Goal: Task Accomplishment & Management: Manage account settings

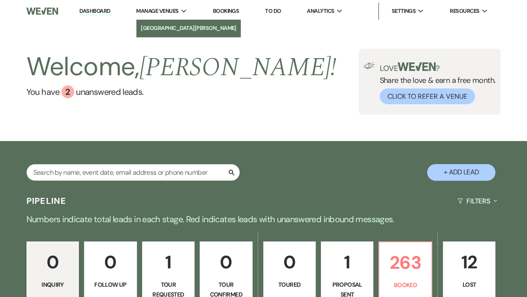
click at [160, 28] on li "[GEOGRAPHIC_DATA][PERSON_NAME]" at bounding box center [189, 28] width 96 height 9
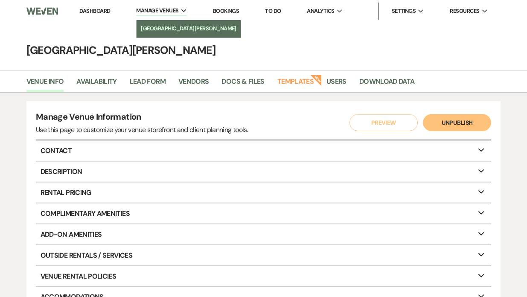
click at [159, 30] on li "[GEOGRAPHIC_DATA][PERSON_NAME]" at bounding box center [189, 28] width 96 height 9
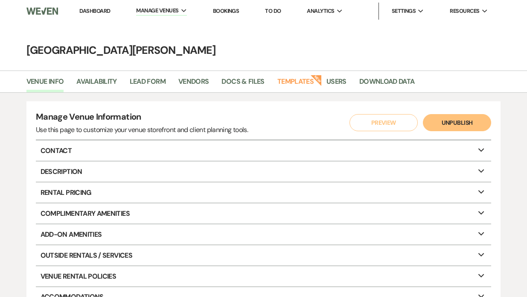
click at [96, 9] on link "Dashboard" at bounding box center [94, 10] width 31 height 7
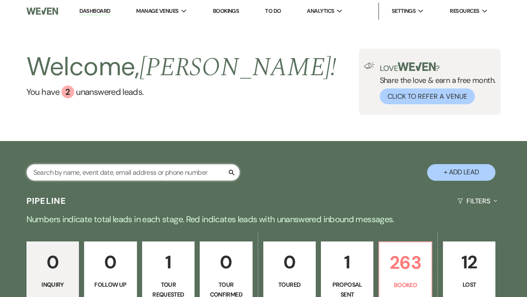
click at [63, 174] on input "text" at bounding box center [132, 172] width 213 height 17
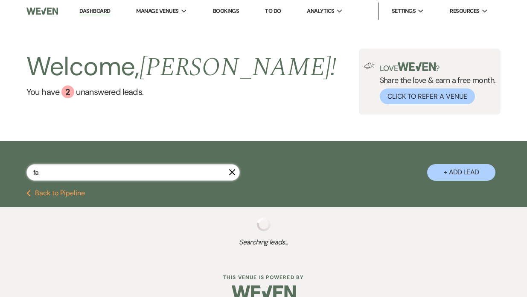
type input "fair"
select select "8"
select select "7"
select select "8"
select select "6"
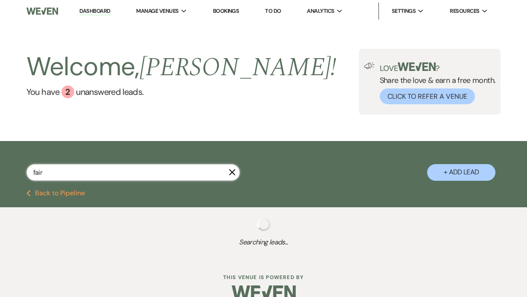
select select "8"
select select "1"
select select "8"
select select "5"
select select "8"
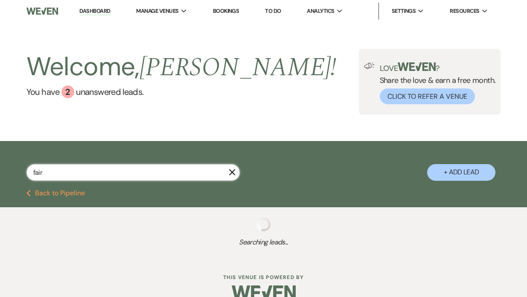
select select "2"
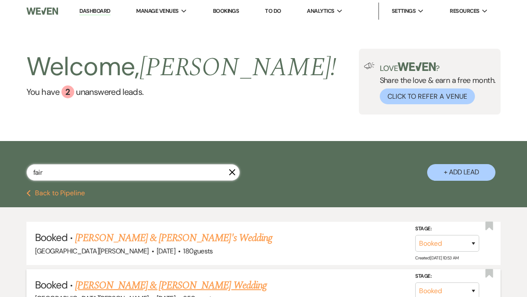
type input "fair"
click at [105, 281] on link "[PERSON_NAME] & [PERSON_NAME] Wedding" at bounding box center [170, 284] width 191 height 15
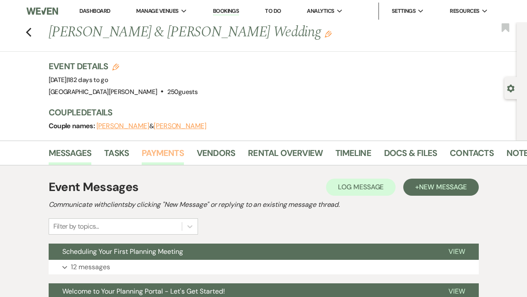
click at [145, 156] on link "Payments" at bounding box center [163, 155] width 42 height 19
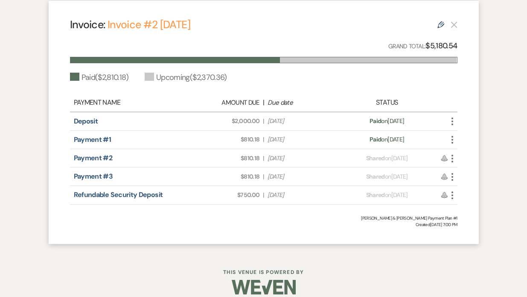
scroll to position [246, 0]
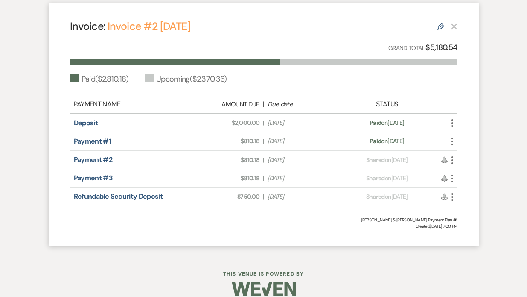
click at [453, 160] on icon "More" at bounding box center [452, 160] width 10 height 10
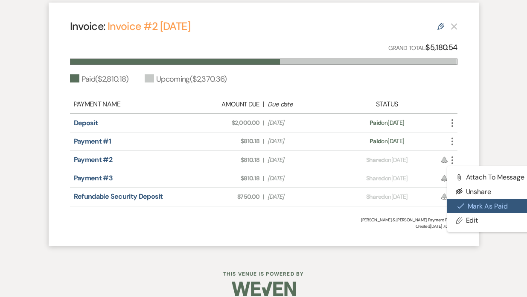
click at [458, 205] on icon "Check Mark" at bounding box center [460, 205] width 7 height 7
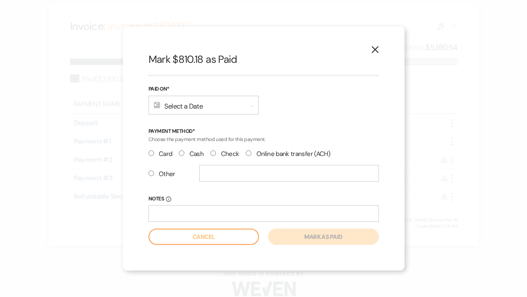
click at [177, 111] on div "Calendar Select a Date Expand" at bounding box center [204, 105] width 110 height 19
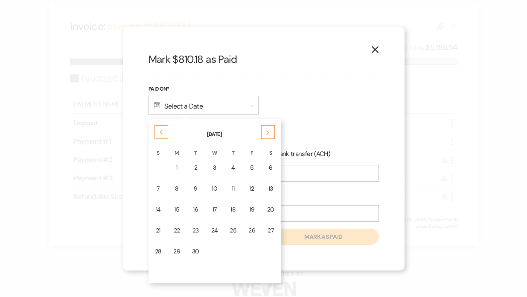
click at [188, 186] on td "9" at bounding box center [195, 188] width 18 height 20
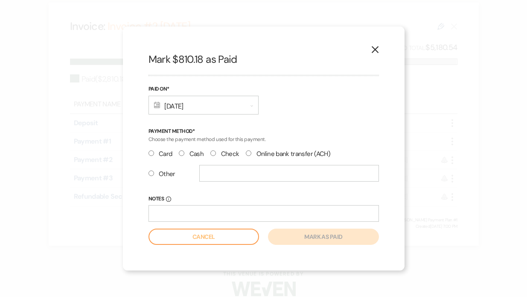
click at [151, 176] on label "Other" at bounding box center [162, 174] width 27 height 12
click at [151, 176] on input "Other" at bounding box center [152, 173] width 6 height 6
radio input "true"
click at [151, 209] on input "Notes Info" at bounding box center [264, 213] width 230 height 17
type input "#8024"
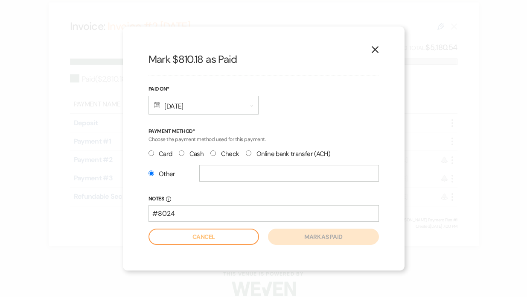
click at [191, 196] on label "Notes Info" at bounding box center [264, 198] width 230 height 9
click at [191, 205] on input "#8024" at bounding box center [264, 213] width 230 height 17
click at [192, 190] on form "Paid On* Calendar [DATE] Expand Payment Method* Choose the payment method used …" at bounding box center [264, 164] width 230 height 160
click at [376, 51] on icon "X" at bounding box center [375, 50] width 8 height 8
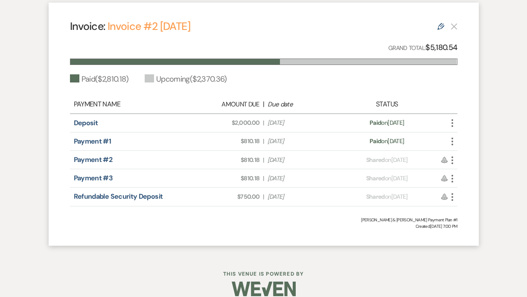
click at [453, 163] on use "button" at bounding box center [452, 160] width 2 height 8
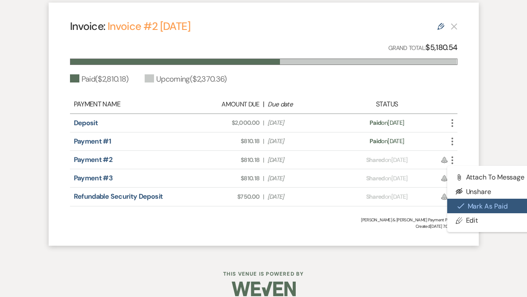
click at [467, 204] on button "Check [PERSON_NAME] [PERSON_NAME] as Paid" at bounding box center [490, 205] width 86 height 15
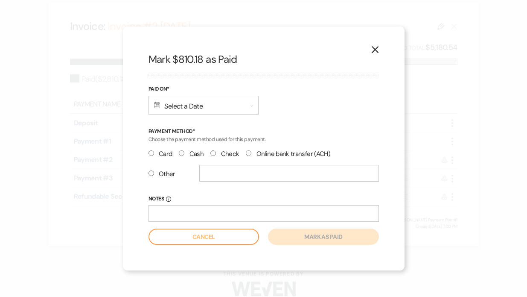
click at [174, 113] on div "Calendar Select a Date Expand" at bounding box center [204, 105] width 110 height 19
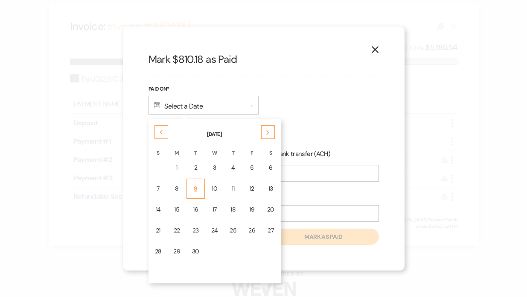
click at [192, 192] on div "9" at bounding box center [195, 188] width 7 height 9
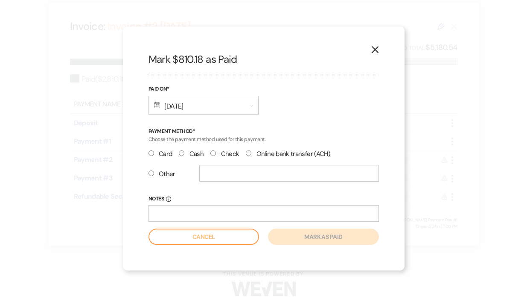
click at [152, 172] on input "Other" at bounding box center [152, 173] width 6 height 6
radio input "true"
click at [222, 171] on input "text" at bounding box center [289, 173] width 180 height 17
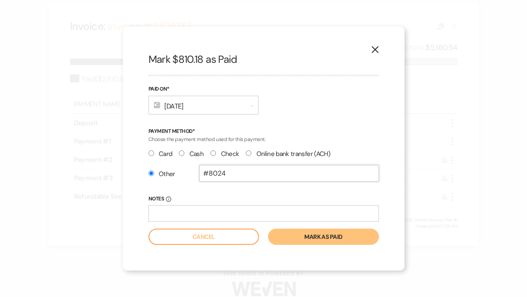
type input "#8024"
click at [285, 235] on button "Mark as paid" at bounding box center [323, 236] width 111 height 16
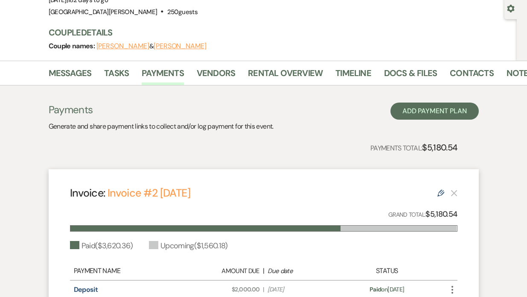
scroll to position [0, 0]
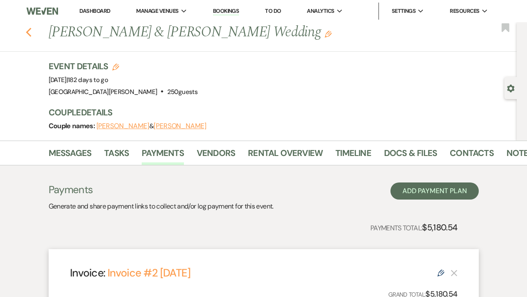
click at [26, 33] on icon "Previous" at bounding box center [29, 32] width 6 height 10
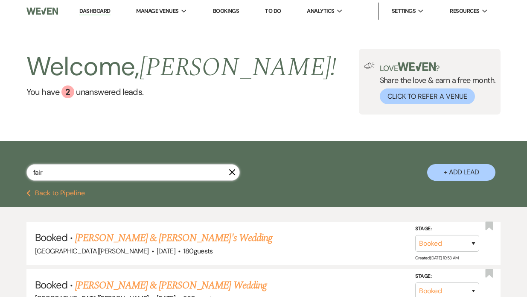
click at [47, 172] on input "fair" at bounding box center [132, 172] width 213 height 17
type input "f"
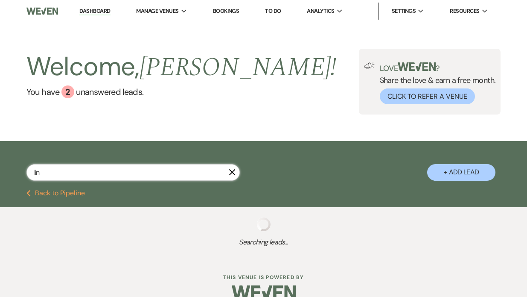
type input "[PERSON_NAME]"
select select "2"
select select "8"
select select "6"
select select "8"
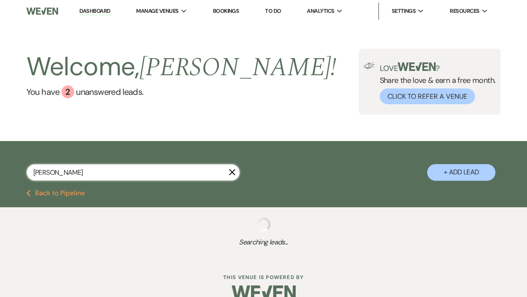
select select "11"
select select "8"
select select "5"
select select "8"
select select "11"
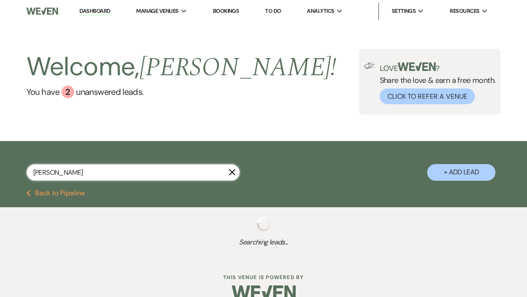
select select "8"
select select "2"
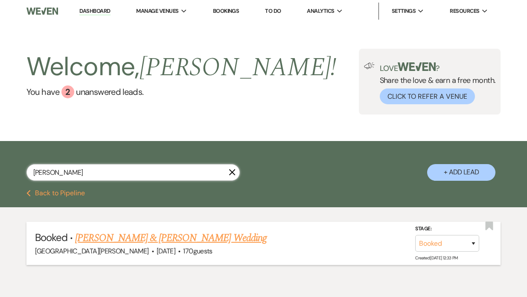
type input "[PERSON_NAME]"
click at [104, 241] on link "[PERSON_NAME] & [PERSON_NAME] Wedding" at bounding box center [170, 237] width 191 height 15
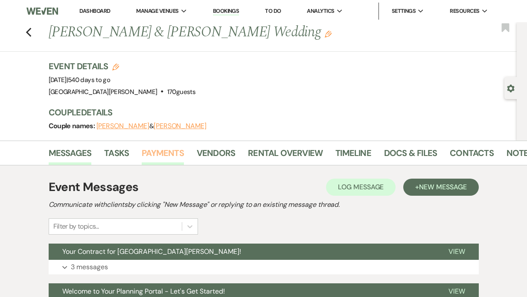
click at [170, 153] on link "Payments" at bounding box center [163, 155] width 42 height 19
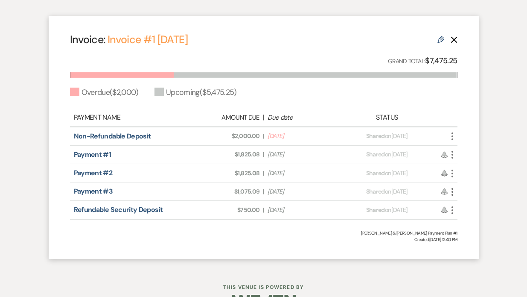
scroll to position [233, 0]
click at [453, 134] on icon "More" at bounding box center [452, 136] width 10 height 10
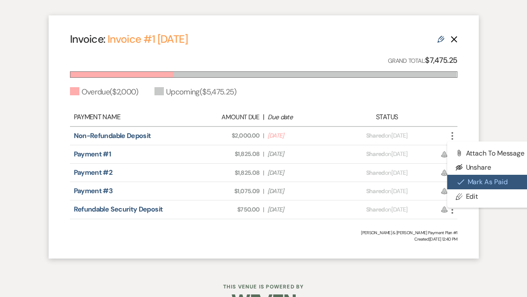
click at [457, 178] on button "Check [PERSON_NAME] [PERSON_NAME] as Paid" at bounding box center [490, 182] width 86 height 15
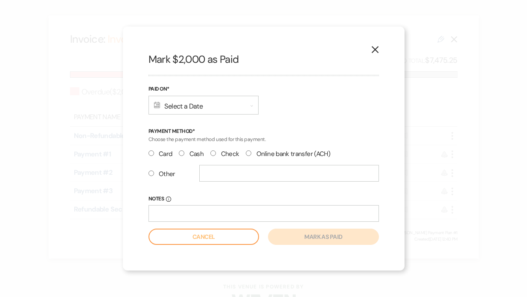
click at [161, 110] on div "Calendar Select a Date Expand" at bounding box center [204, 105] width 110 height 19
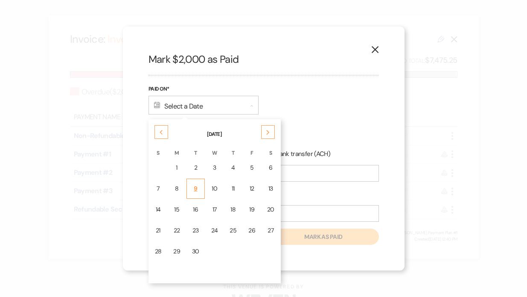
click at [188, 187] on td "9" at bounding box center [195, 188] width 18 height 20
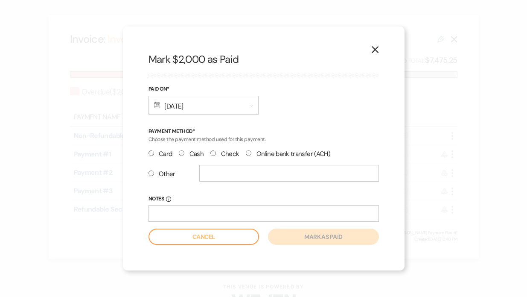
click at [151, 175] on input "Other" at bounding box center [152, 173] width 6 height 6
radio input "true"
click at [213, 175] on input "text" at bounding box center [289, 173] width 180 height 17
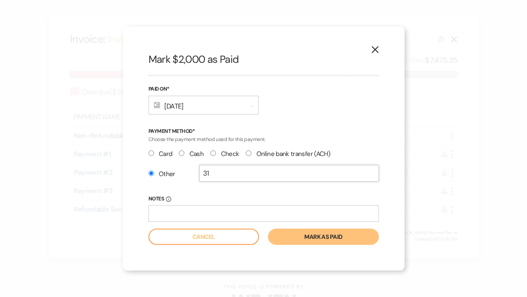
type input "3"
type input "#141"
click at [294, 233] on button "Mark as paid" at bounding box center [323, 236] width 111 height 16
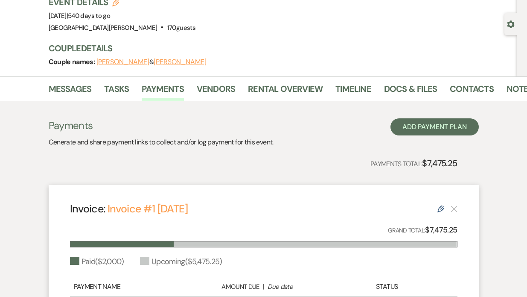
scroll to position [60, 0]
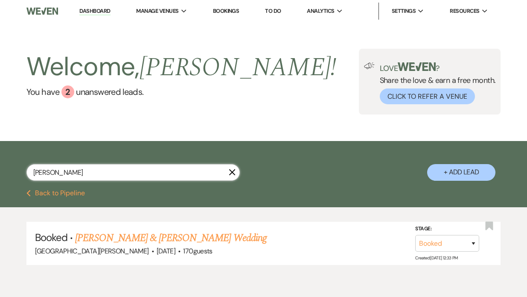
click at [56, 175] on input "[PERSON_NAME]" at bounding box center [132, 172] width 213 height 17
type input "l"
type input "coop"
click at [108, 236] on link "[PERSON_NAME] & [PERSON_NAME] Wedding" at bounding box center [170, 237] width 191 height 15
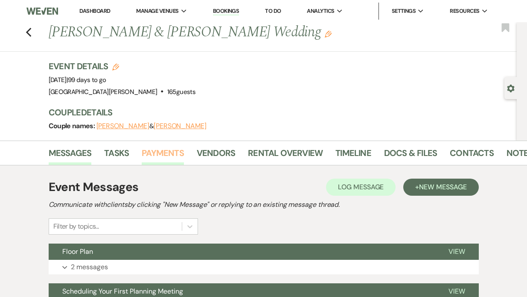
click at [155, 150] on link "Payments" at bounding box center [163, 155] width 42 height 19
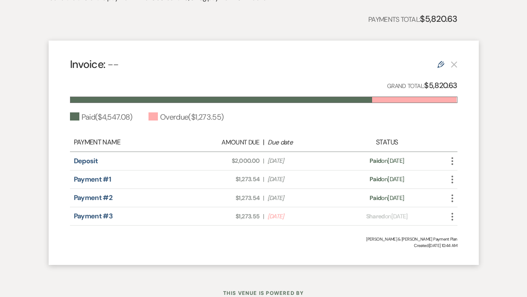
scroll to position [209, 0]
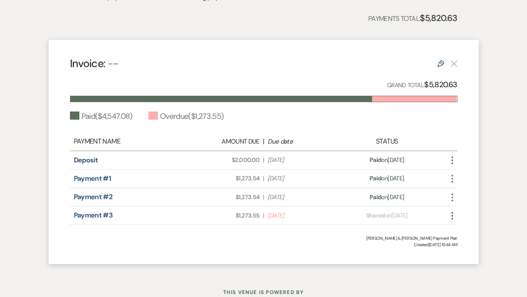
click at [453, 214] on icon "More" at bounding box center [452, 215] width 10 height 10
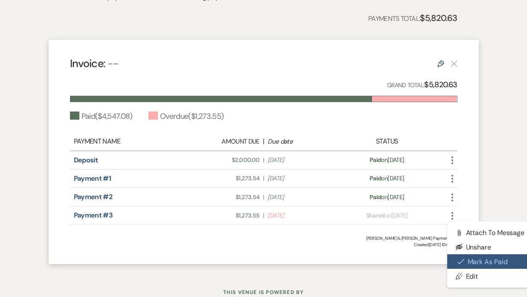
click at [458, 265] on button "Check [PERSON_NAME] [PERSON_NAME] as Paid" at bounding box center [490, 261] width 86 height 15
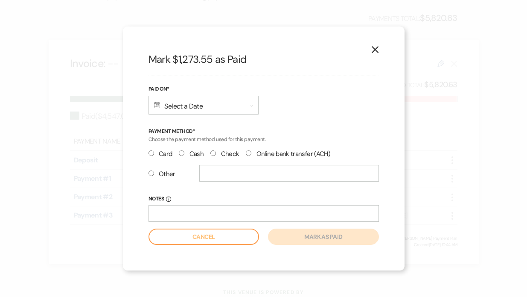
click at [184, 104] on div "Calendar Select a Date Expand" at bounding box center [204, 105] width 110 height 19
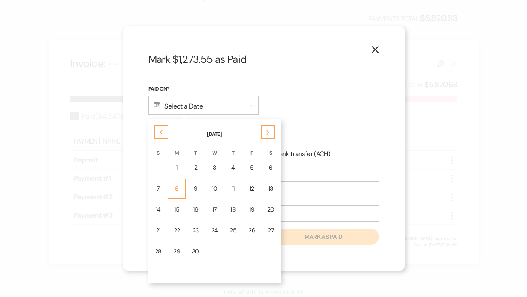
click at [177, 186] on div "8" at bounding box center [176, 188] width 7 height 9
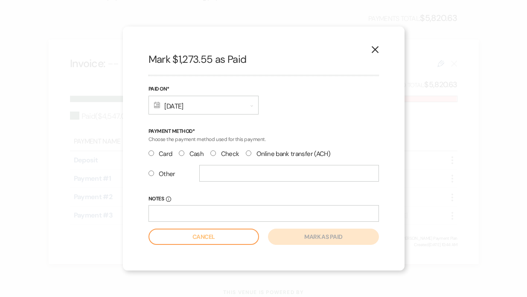
click at [145, 169] on div "X Mark $1,273.55 as Paid Paid On* Calendar [DATE] Expand Payment Method* Choose…" at bounding box center [264, 148] width 282 height 244
click at [152, 174] on input "Other" at bounding box center [152, 173] width 6 height 6
radio input "true"
click at [211, 179] on input "text" at bounding box center [289, 173] width 180 height 17
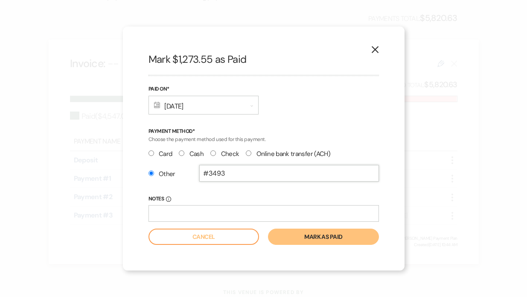
type input "#3493"
click at [290, 240] on button "Mark as paid" at bounding box center [323, 236] width 111 height 16
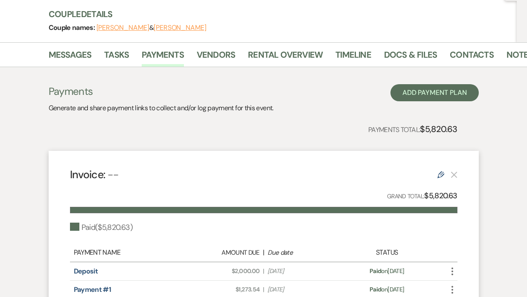
scroll to position [0, 0]
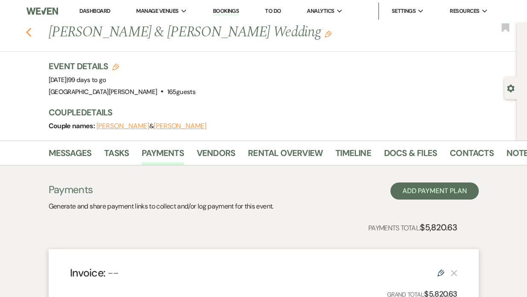
click at [26, 36] on icon "Previous" at bounding box center [29, 32] width 6 height 10
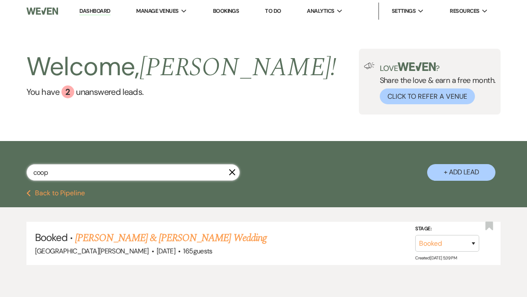
click at [54, 179] on input "coop" at bounding box center [132, 172] width 213 height 17
type input "c"
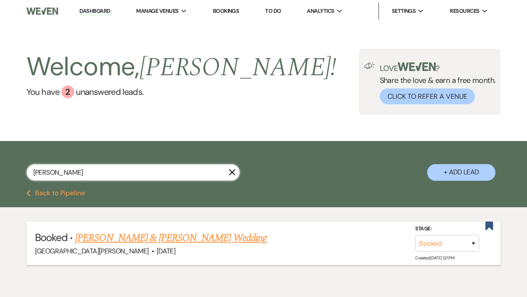
type input "[PERSON_NAME]"
click at [143, 238] on link "[PERSON_NAME] & [PERSON_NAME] Wedding" at bounding box center [170, 237] width 191 height 15
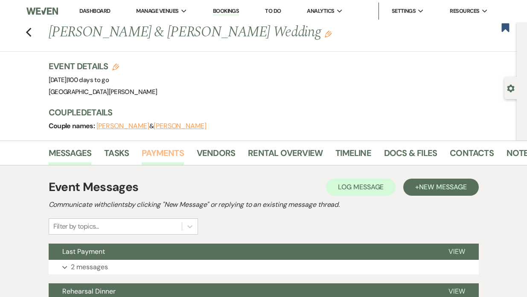
click at [159, 156] on link "Payments" at bounding box center [163, 155] width 42 height 19
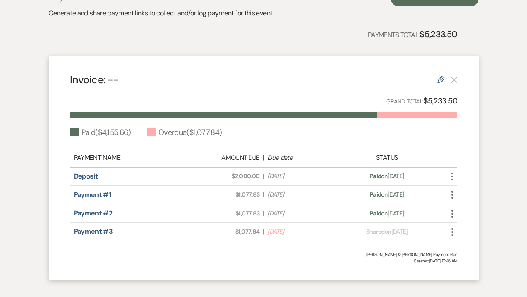
scroll to position [198, 0]
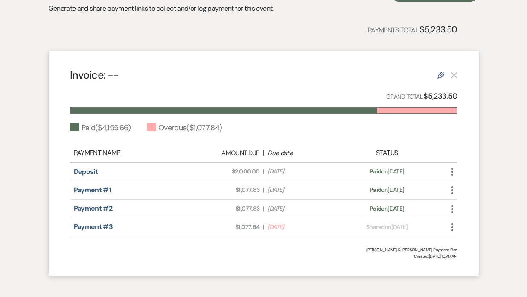
click at [455, 228] on icon "More" at bounding box center [452, 227] width 10 height 10
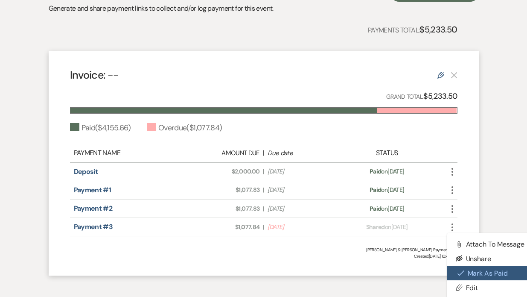
click at [460, 274] on use "button" at bounding box center [460, 273] width 7 height 6
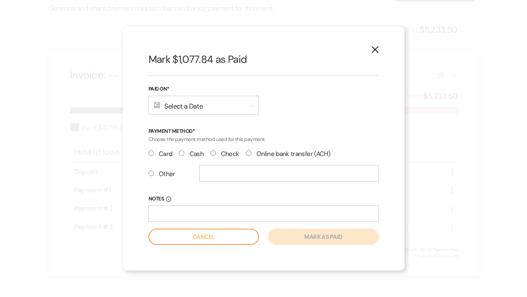
click at [150, 171] on input "Other" at bounding box center [152, 173] width 6 height 6
radio input "true"
click at [216, 174] on input "text" at bounding box center [289, 173] width 180 height 17
type input "#116"
click at [206, 107] on div "Calendar Select a Date Expand" at bounding box center [204, 105] width 110 height 19
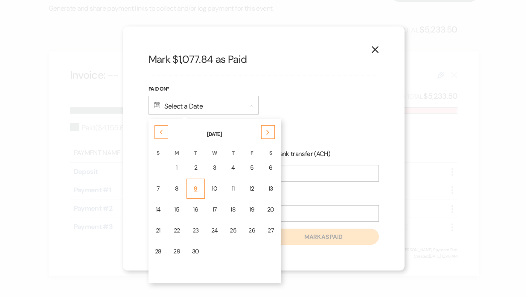
click at [193, 191] on div "9" at bounding box center [195, 188] width 7 height 9
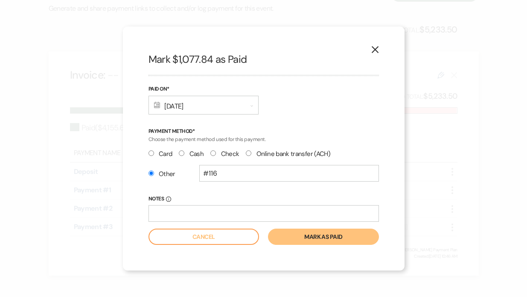
click at [297, 233] on button "Mark as paid" at bounding box center [323, 236] width 111 height 16
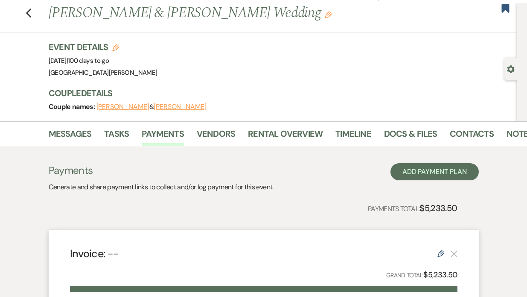
scroll to position [0, 0]
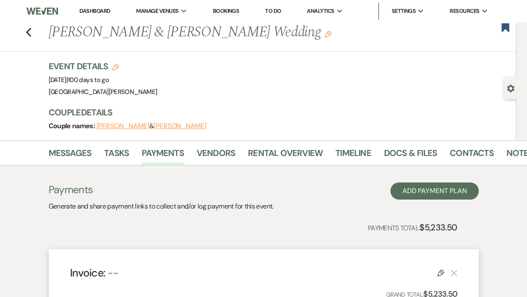
click at [24, 29] on div "Previous [PERSON_NAME] & [PERSON_NAME] Wedding Edit Bookmark" at bounding box center [256, 36] width 521 height 29
click at [29, 35] on use "button" at bounding box center [29, 32] width 6 height 9
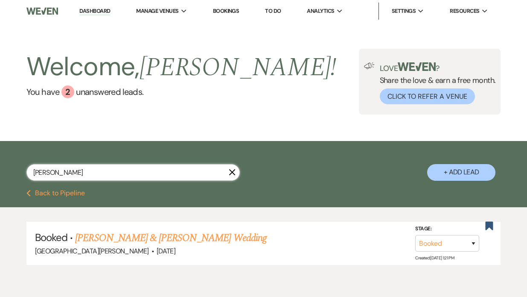
click at [64, 167] on input "[PERSON_NAME]" at bounding box center [132, 172] width 213 height 17
click at [58, 178] on input "[PERSON_NAME]" at bounding box center [132, 172] width 213 height 17
type input "l"
type input "[PERSON_NAME]"
click at [129, 239] on link "[PERSON_NAME] & [PERSON_NAME] Wedding" at bounding box center [170, 237] width 191 height 15
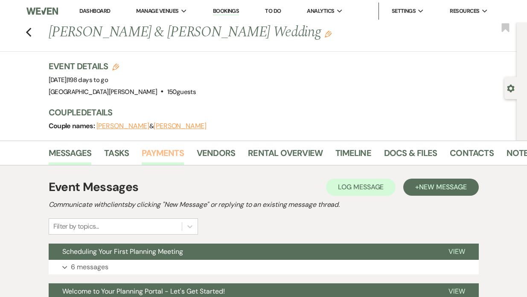
click at [165, 151] on link "Payments" at bounding box center [163, 155] width 42 height 19
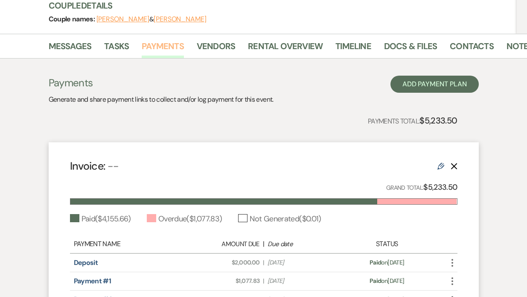
scroll to position [240, 0]
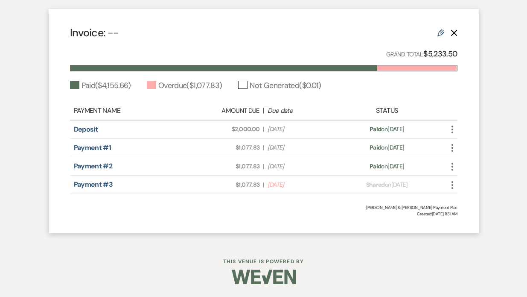
click at [452, 186] on icon "More" at bounding box center [452, 185] width 10 height 10
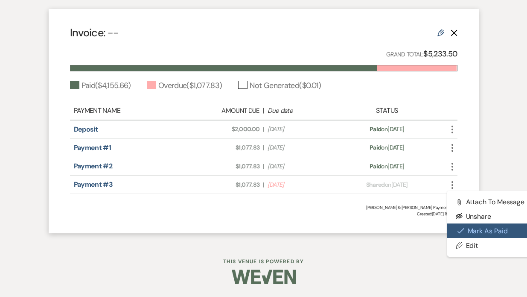
click at [463, 229] on use "button" at bounding box center [460, 231] width 7 height 6
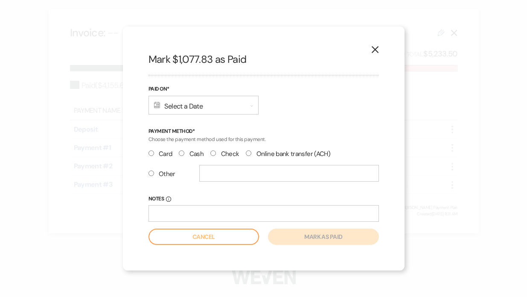
click at [183, 108] on div "Calendar Select a Date Expand" at bounding box center [204, 105] width 110 height 19
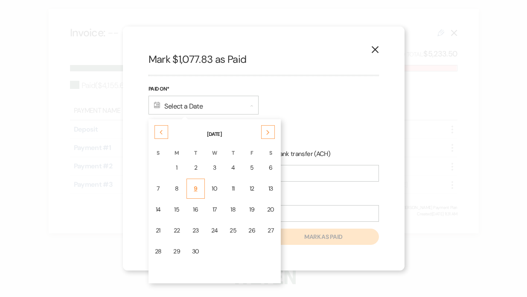
click at [193, 193] on td "9" at bounding box center [195, 188] width 18 height 20
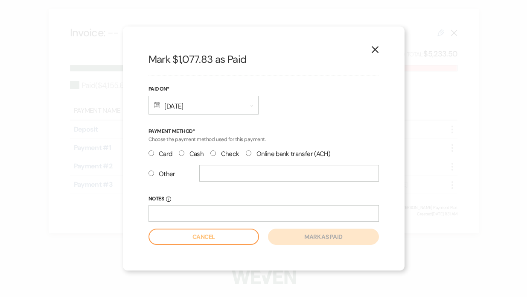
click at [151, 178] on label "Other" at bounding box center [162, 174] width 27 height 12
click at [151, 176] on input "Other" at bounding box center [152, 173] width 6 height 6
radio input "true"
click at [229, 169] on input "text" at bounding box center [289, 173] width 180 height 17
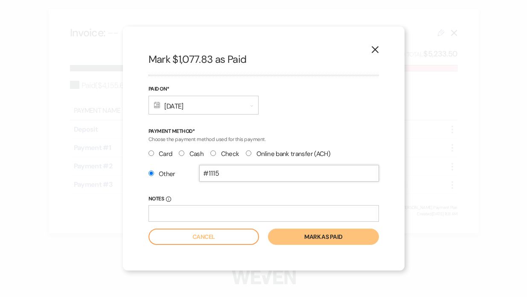
type input "#1115"
click at [304, 239] on button "Mark as paid" at bounding box center [323, 236] width 111 height 16
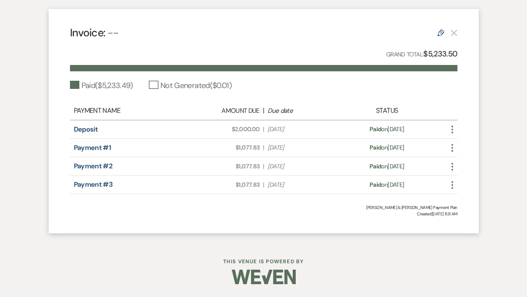
click at [449, 33] on div "Edit" at bounding box center [447, 32] width 20 height 10
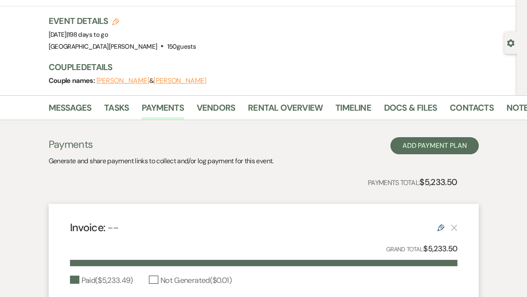
scroll to position [0, 0]
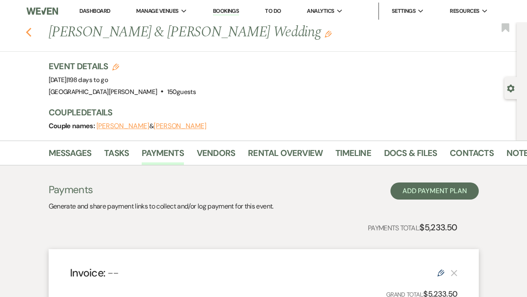
click at [29, 36] on icon "Previous" at bounding box center [29, 32] width 6 height 10
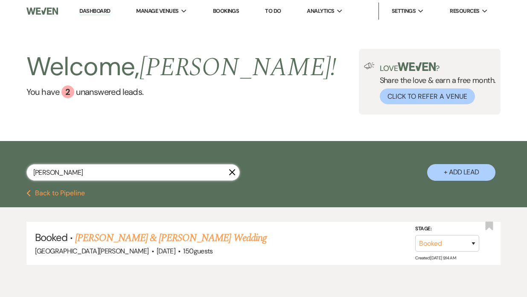
click at [68, 175] on input "[PERSON_NAME]" at bounding box center [132, 172] width 213 height 17
type input "m"
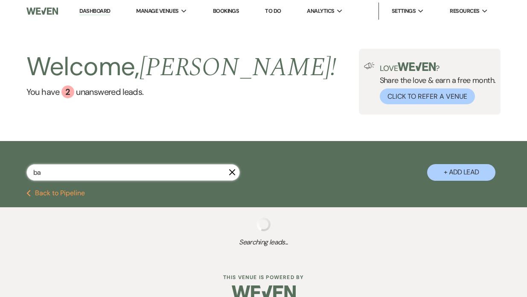
type input "bam"
select select "8"
select select "4"
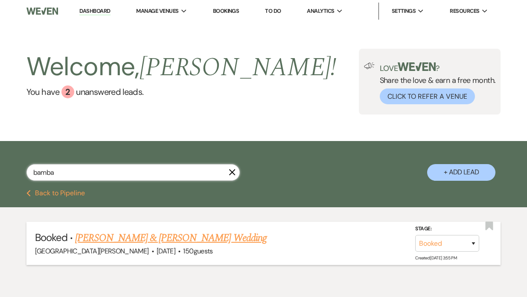
type input "bamba"
click at [125, 237] on link "[PERSON_NAME] & [PERSON_NAME] Wedding" at bounding box center [170, 237] width 191 height 15
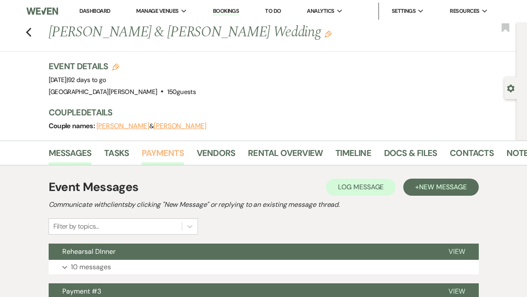
click at [171, 149] on link "Payments" at bounding box center [163, 155] width 42 height 19
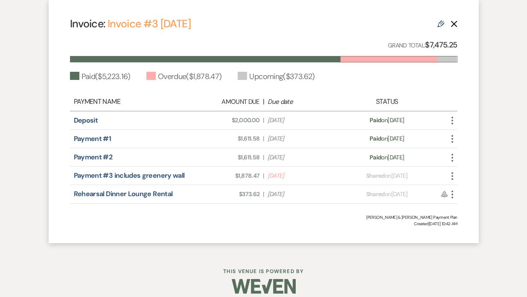
scroll to position [258, 0]
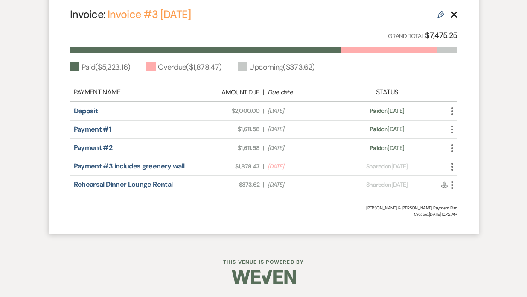
click at [452, 167] on icon "More" at bounding box center [452, 166] width 10 height 10
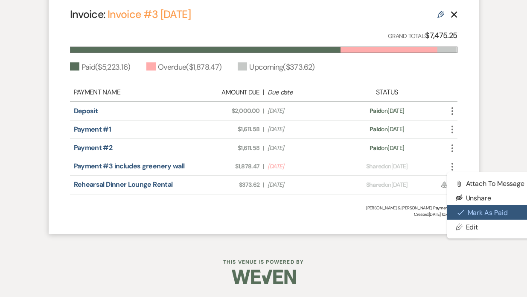
click at [457, 208] on button "Check [PERSON_NAME] [PERSON_NAME] as Paid" at bounding box center [490, 212] width 86 height 15
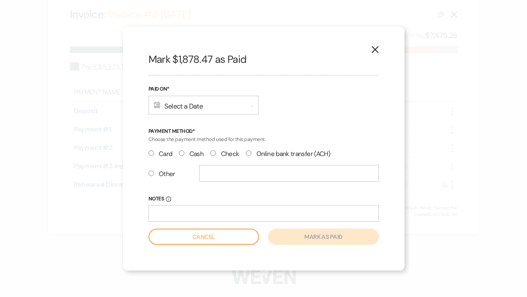
click at [170, 108] on div "Calendar Select a Date Expand" at bounding box center [204, 105] width 110 height 19
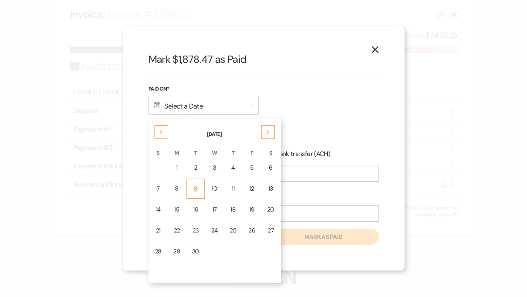
click at [199, 186] on td "9" at bounding box center [195, 188] width 18 height 20
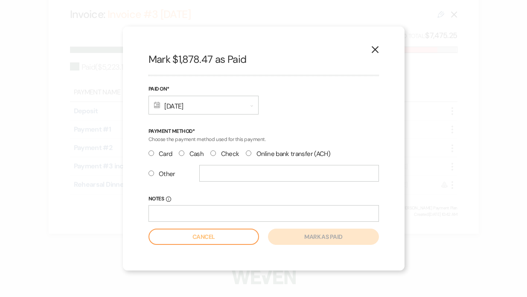
click at [152, 172] on input "Other" at bounding box center [152, 173] width 6 height 6
radio input "true"
click at [210, 173] on input "text" at bounding box center [289, 173] width 180 height 17
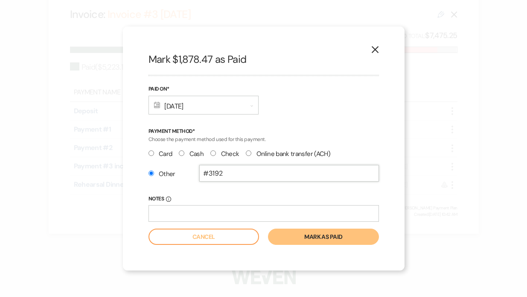
type input "#3192"
click at [295, 236] on button "Mark as paid" at bounding box center [323, 236] width 111 height 16
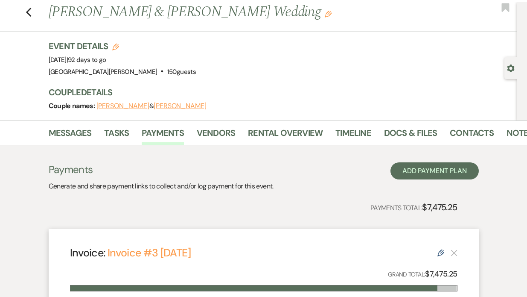
scroll to position [0, 0]
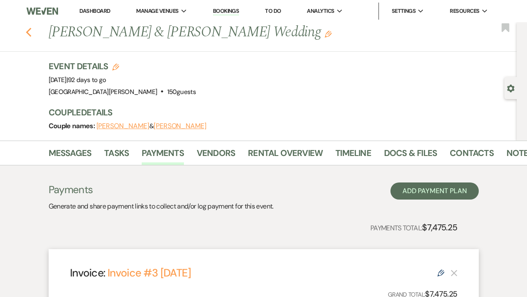
click at [27, 32] on use "button" at bounding box center [29, 32] width 6 height 9
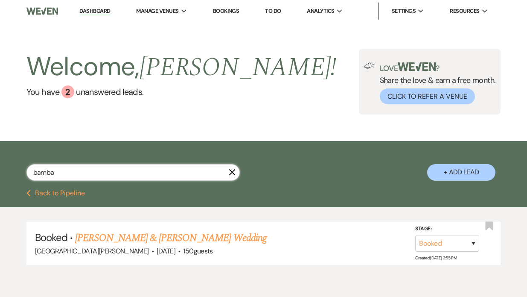
click at [65, 175] on input "bamba" at bounding box center [132, 172] width 213 height 17
type input "b"
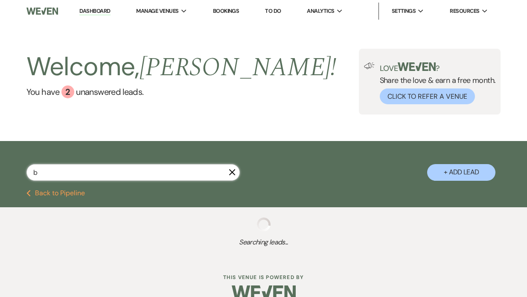
select select "8"
select select "4"
select select "8"
select select "1"
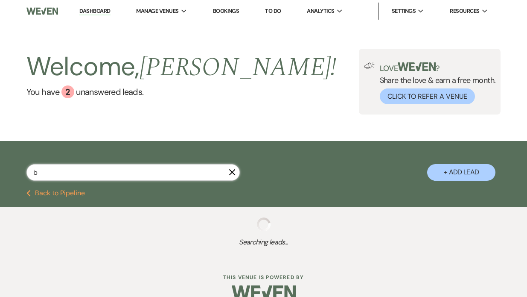
select select "8"
select select "5"
select select "8"
select select "4"
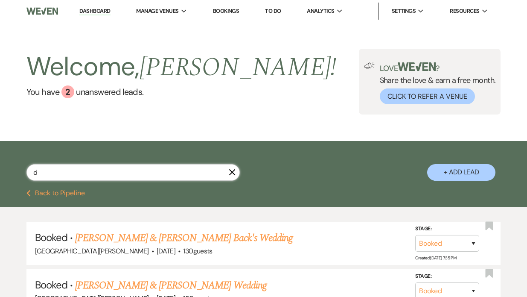
type input "de"
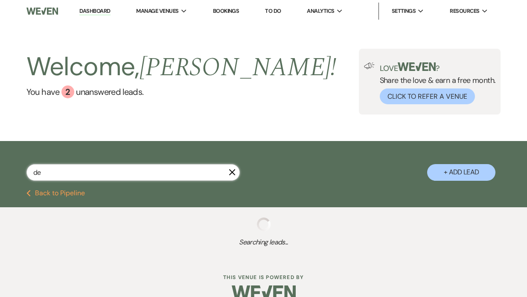
select select "2"
select select "8"
select select "11"
select select "8"
select select "11"
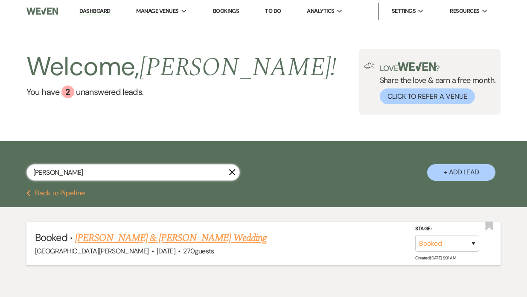
type input "[PERSON_NAME]"
click at [122, 242] on link "[PERSON_NAME] & [PERSON_NAME] Wedding" at bounding box center [170, 237] width 191 height 15
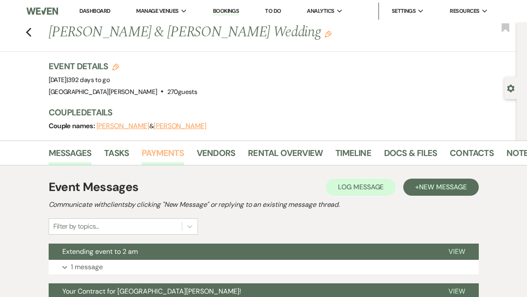
click at [153, 154] on link "Payments" at bounding box center [163, 155] width 42 height 19
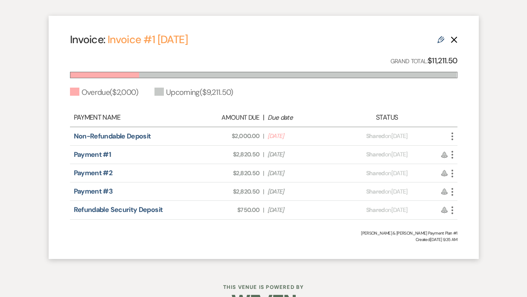
scroll to position [233, 0]
click at [452, 138] on icon "More" at bounding box center [452, 136] width 10 height 10
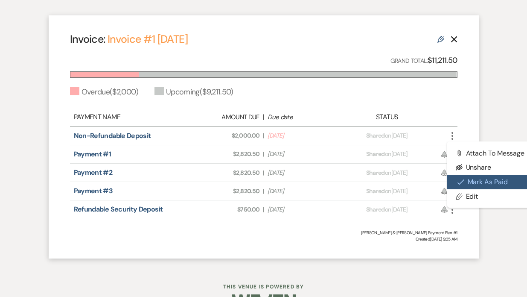
click at [469, 180] on button "Check [PERSON_NAME] [PERSON_NAME] as Paid" at bounding box center [490, 182] width 86 height 15
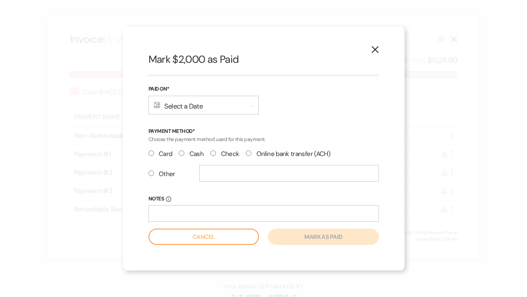
click at [176, 101] on div "Calendar Select a Date Expand" at bounding box center [204, 105] width 110 height 19
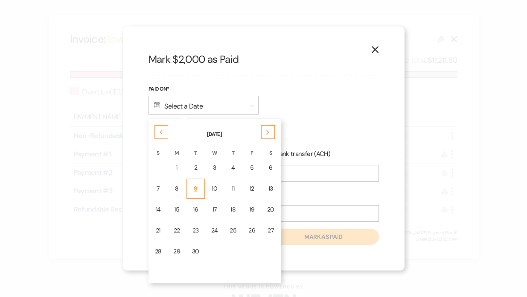
click at [197, 192] on div "9" at bounding box center [195, 188] width 7 height 9
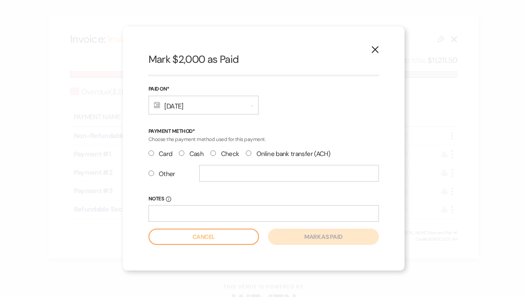
click at [149, 173] on input "Other" at bounding box center [152, 173] width 6 height 6
radio input "true"
click at [216, 176] on input "text" at bounding box center [289, 173] width 180 height 17
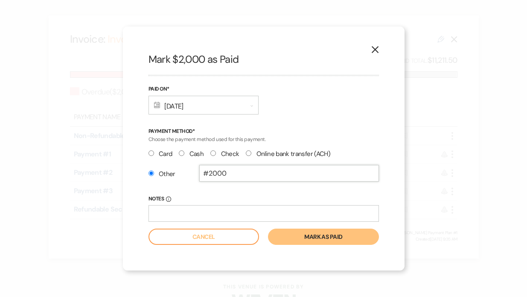
type input "#2000"
click at [302, 240] on button "Mark as paid" at bounding box center [323, 236] width 111 height 16
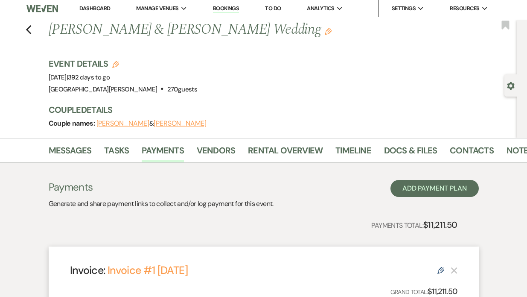
scroll to position [0, 0]
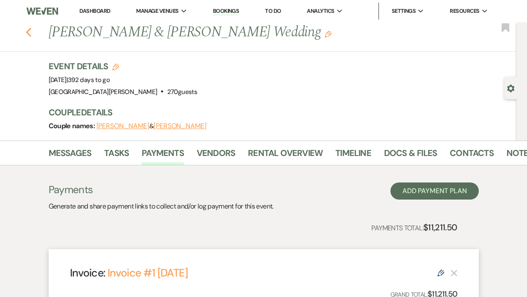
click at [30, 34] on icon "Previous" at bounding box center [29, 32] width 6 height 10
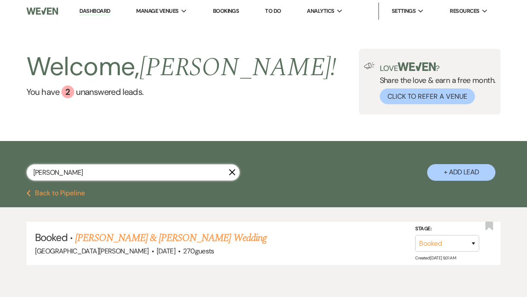
click at [89, 166] on input "[PERSON_NAME]" at bounding box center [132, 172] width 213 height 17
click at [84, 174] on input "[PERSON_NAME]" at bounding box center [132, 172] width 213 height 17
type input "d"
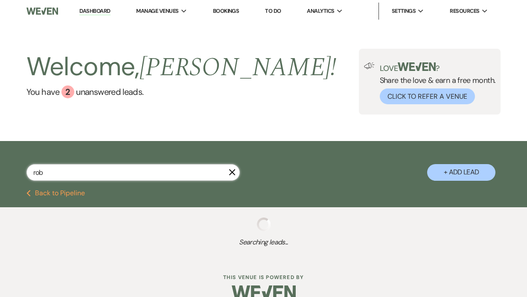
type input "[PERSON_NAME]"
select select "8"
select select "11"
select select "8"
select select "5"
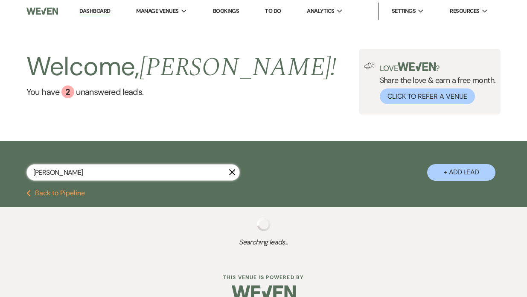
select select "8"
select select "5"
select select "8"
select select "11"
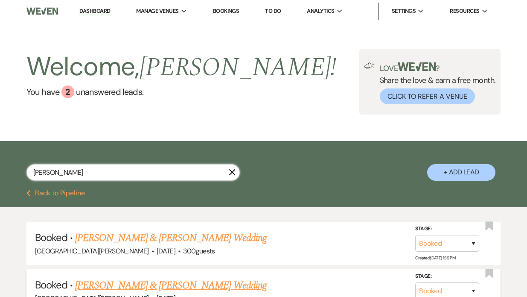
type input "[PERSON_NAME]"
click at [126, 283] on link "[PERSON_NAME] & [PERSON_NAME] Wedding" at bounding box center [170, 284] width 191 height 15
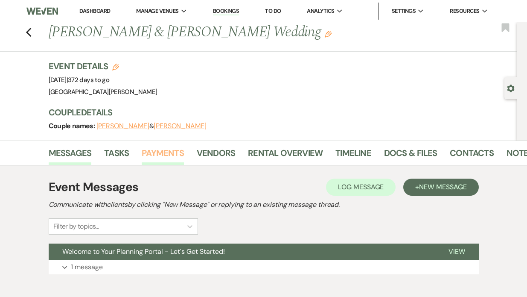
click at [151, 155] on link "Payments" at bounding box center [163, 155] width 42 height 19
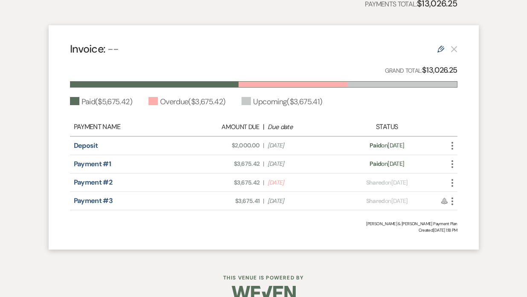
scroll to position [240, 0]
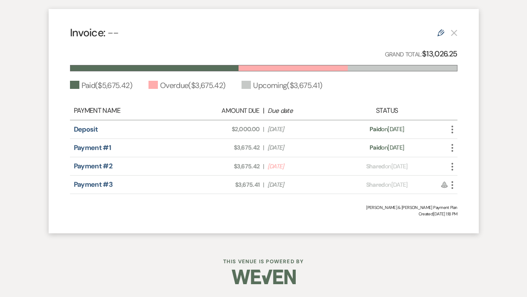
click at [453, 169] on icon "More" at bounding box center [452, 166] width 10 height 10
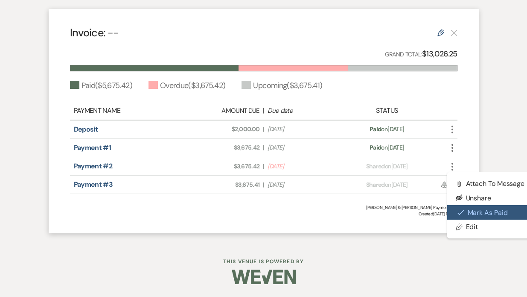
click at [452, 210] on button "Check [PERSON_NAME] [PERSON_NAME] as Paid" at bounding box center [490, 212] width 86 height 15
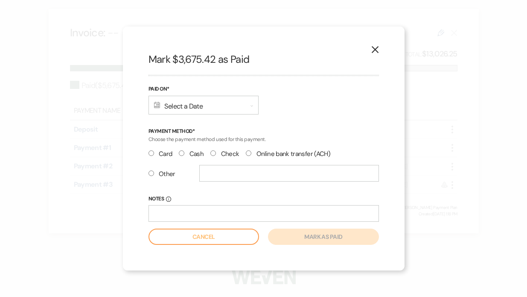
click at [171, 110] on div "Calendar Select a Date Expand" at bounding box center [204, 105] width 110 height 19
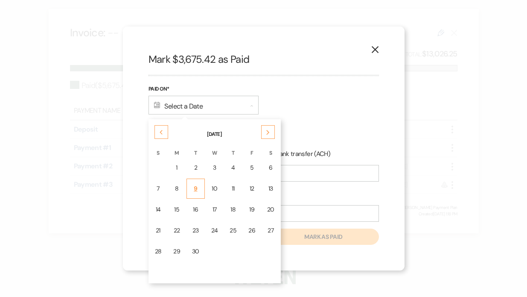
click at [195, 188] on div "9" at bounding box center [195, 188] width 7 height 9
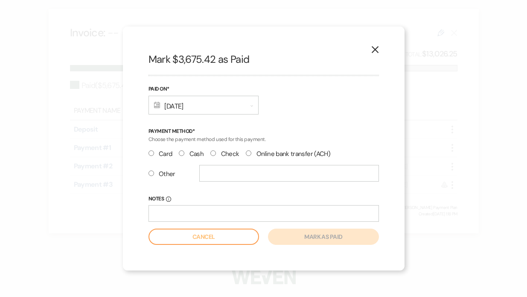
click at [154, 176] on label "Other" at bounding box center [162, 174] width 27 height 12
click at [154, 176] on input "Other" at bounding box center [152, 173] width 6 height 6
radio input "true"
click at [218, 171] on input "text" at bounding box center [289, 173] width 180 height 17
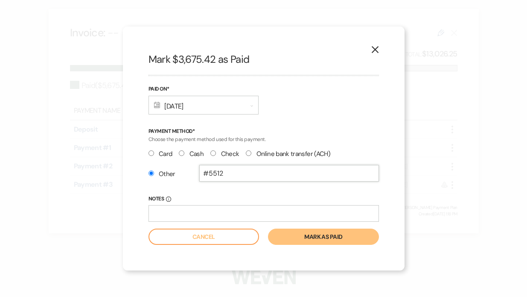
type input "#5512"
click at [282, 240] on button "Mark as paid" at bounding box center [323, 236] width 111 height 16
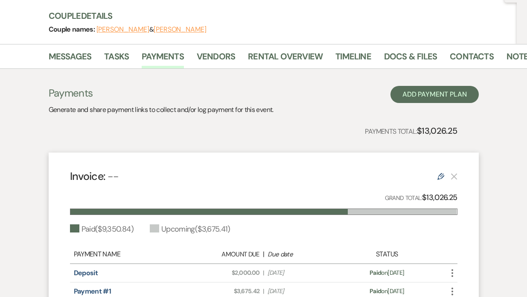
scroll to position [91, 0]
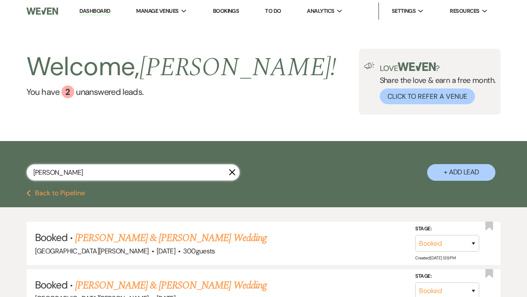
click at [72, 170] on input "[PERSON_NAME]" at bounding box center [132, 172] width 213 height 17
type input "r"
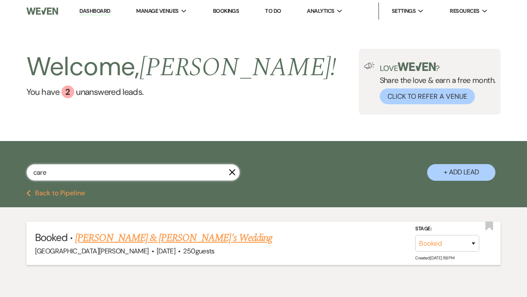
type input "care"
click at [120, 240] on link "[PERSON_NAME] & [PERSON_NAME]'s Wedding" at bounding box center [173, 237] width 197 height 15
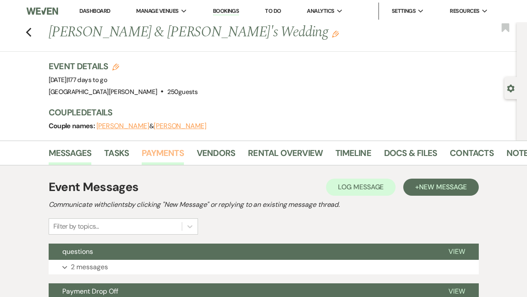
click at [171, 153] on link "Payments" at bounding box center [163, 155] width 42 height 19
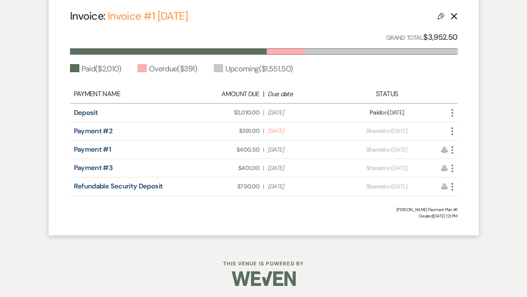
scroll to position [257, 0]
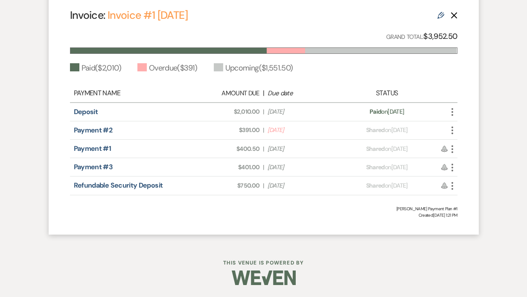
click at [453, 128] on icon "More" at bounding box center [452, 130] width 10 height 10
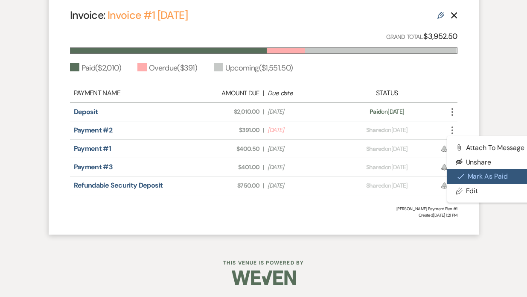
click at [462, 178] on icon "Check Mark" at bounding box center [460, 176] width 7 height 7
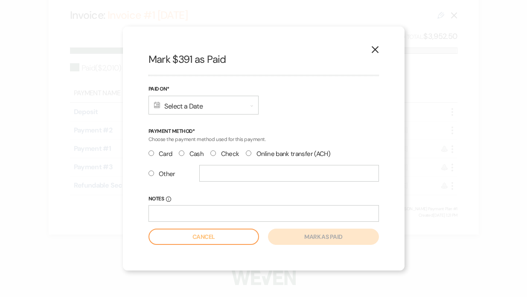
click at [187, 98] on div "Calendar Select a Date Expand" at bounding box center [204, 105] width 110 height 19
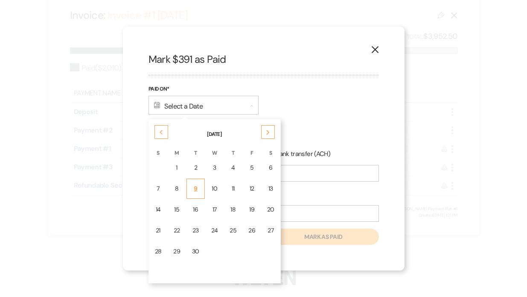
click at [196, 180] on td "9" at bounding box center [195, 188] width 18 height 20
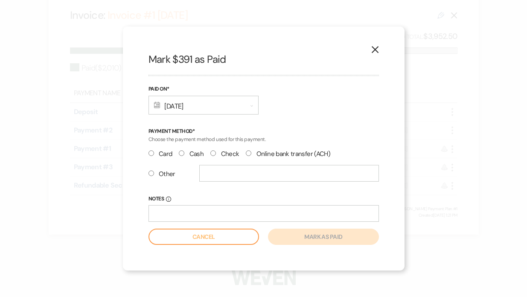
click at [158, 175] on label "Other" at bounding box center [162, 174] width 27 height 12
click at [154, 175] on input "Other" at bounding box center [152, 173] width 6 height 6
radio input "true"
click at [182, 149] on label "Cash" at bounding box center [191, 154] width 25 height 12
click at [182, 150] on input "Cash" at bounding box center [182, 153] width 6 height 6
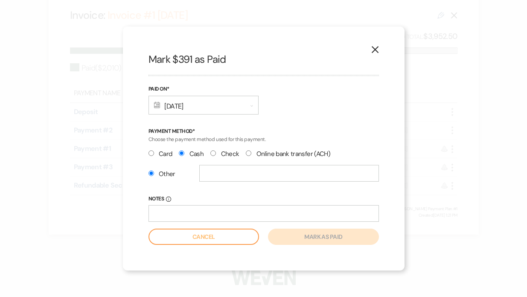
radio input "true"
radio input "false"
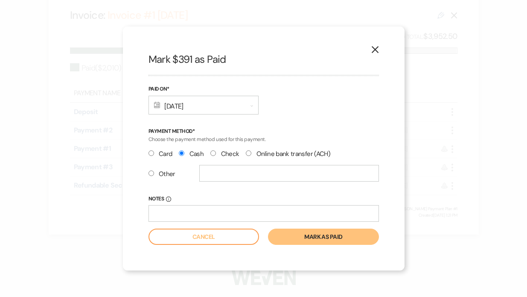
click at [319, 238] on button "Mark as paid" at bounding box center [323, 236] width 111 height 16
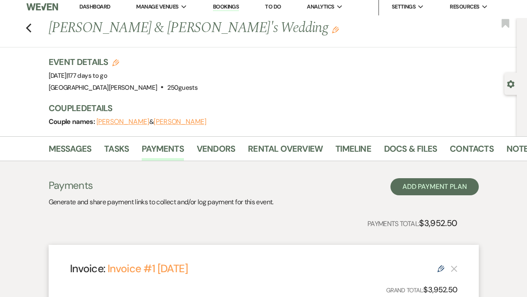
scroll to position [0, 0]
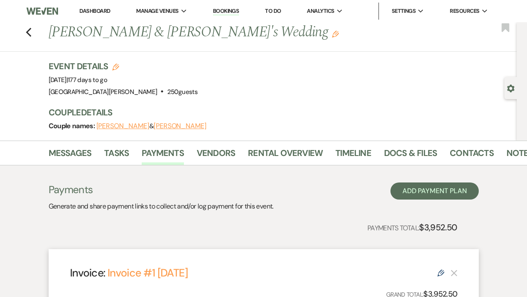
click at [32, 37] on div "Previous [PERSON_NAME] & [PERSON_NAME]'s Wedding Edit Bookmark" at bounding box center [256, 36] width 521 height 29
click at [30, 34] on icon "Previous" at bounding box center [29, 32] width 6 height 10
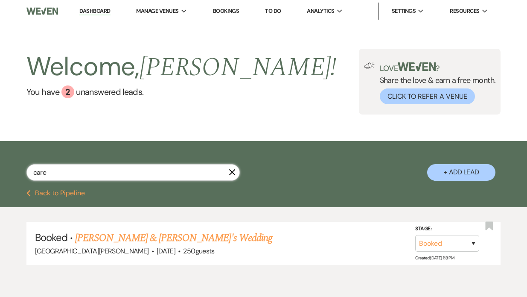
click at [56, 177] on input "care" at bounding box center [132, 172] width 213 height 17
type input "c"
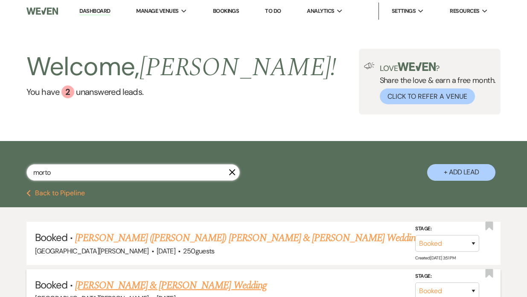
type input "morto"
click at [102, 281] on link "[PERSON_NAME] & [PERSON_NAME] Wedding" at bounding box center [170, 284] width 191 height 15
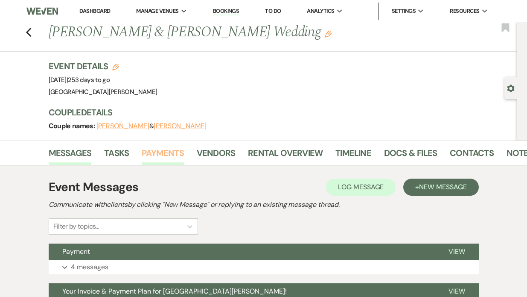
click at [154, 151] on link "Payments" at bounding box center [163, 155] width 42 height 19
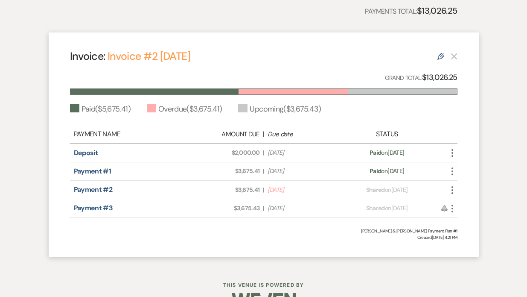
scroll to position [240, 0]
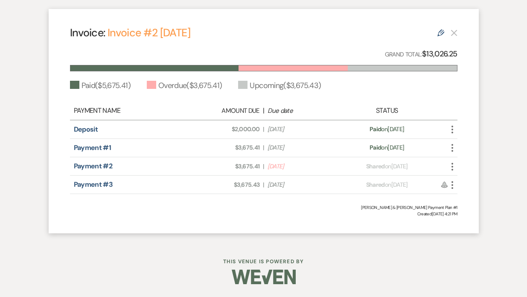
click at [454, 167] on icon "More" at bounding box center [452, 166] width 10 height 10
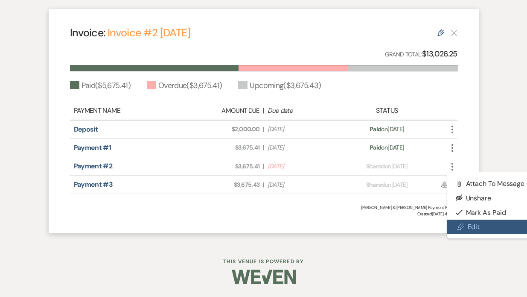
click at [466, 224] on link "Pencil Edit" at bounding box center [490, 226] width 86 height 15
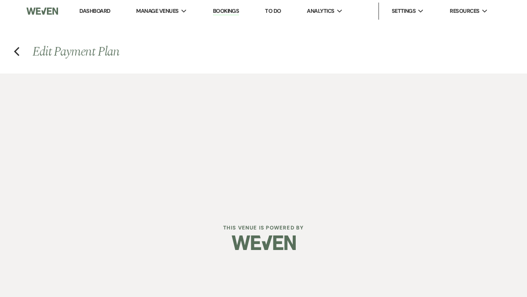
select select "17795"
select select "1"
select select "true"
select select "1"
select select "true"
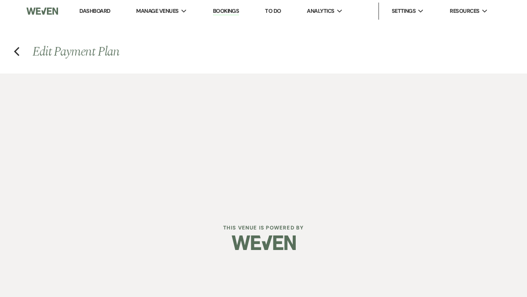
select select "2"
select select "flat"
select select "true"
select select "2"
select select "flat"
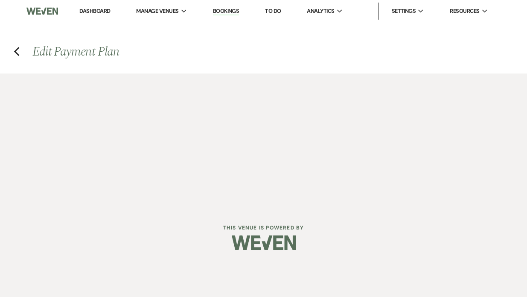
select select "true"
select select "client"
select select "months"
select select "client"
select select "weeks"
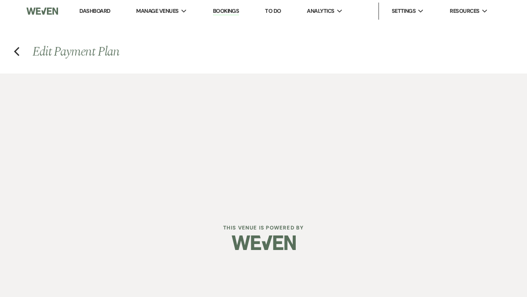
select select "client"
select select "days"
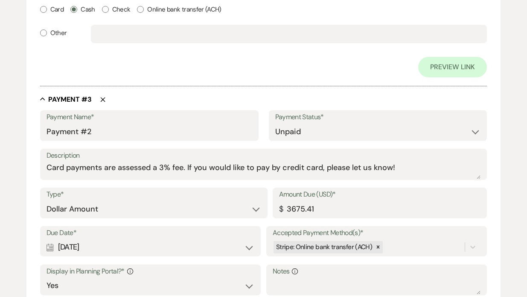
scroll to position [820, 0]
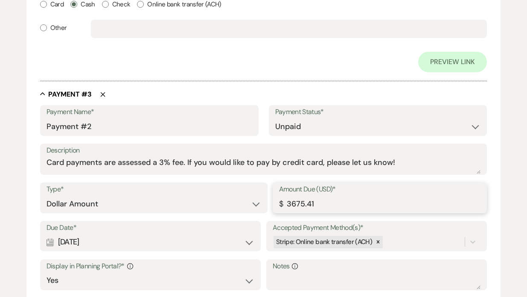
click at [315, 207] on input "3675.41" at bounding box center [380, 203] width 202 height 17
type input "3700.00"
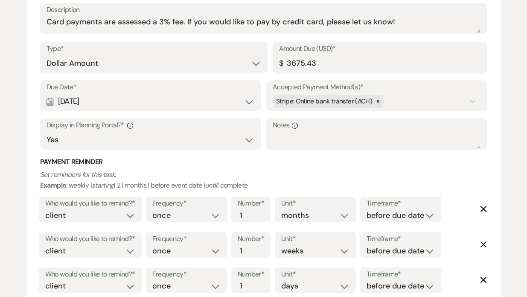
scroll to position [1254, 0]
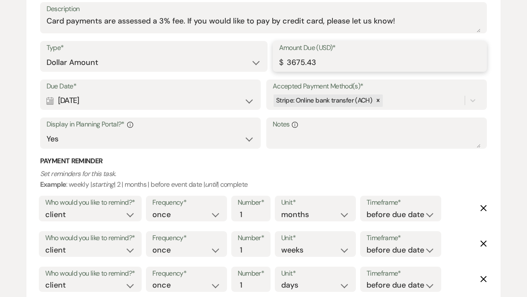
click at [320, 64] on input "3675.43" at bounding box center [380, 62] width 202 height 17
type input "3650.84"
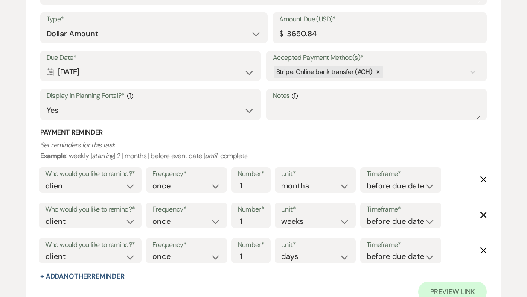
scroll to position [1399, 0]
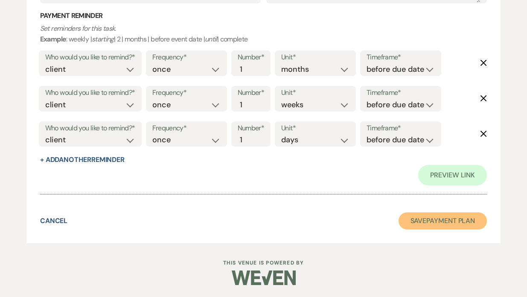
click at [449, 217] on button "Save Payment Plan" at bounding box center [443, 220] width 89 height 17
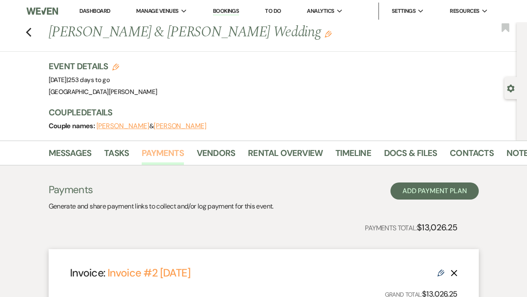
click at [165, 157] on link "Payments" at bounding box center [163, 155] width 42 height 19
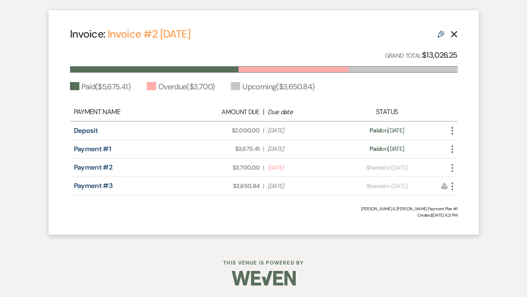
scroll to position [240, 0]
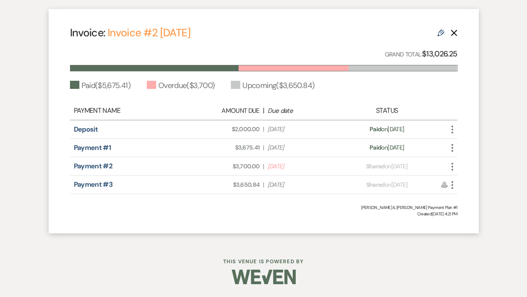
click at [455, 166] on icon "More" at bounding box center [452, 166] width 10 height 10
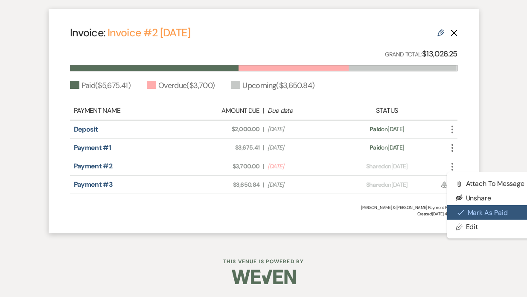
click at [460, 210] on icon "Check Mark" at bounding box center [460, 212] width 7 height 7
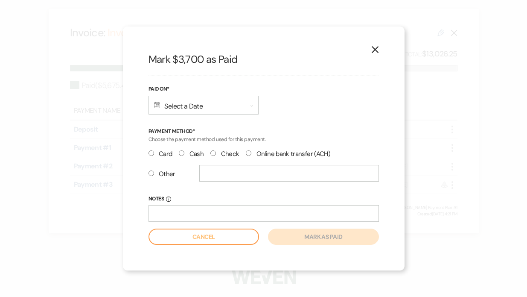
click at [168, 102] on div "Calendar Select a Date Expand" at bounding box center [204, 105] width 110 height 19
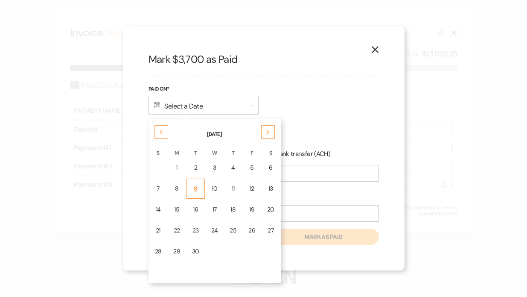
click at [199, 188] on td "9" at bounding box center [195, 188] width 18 height 20
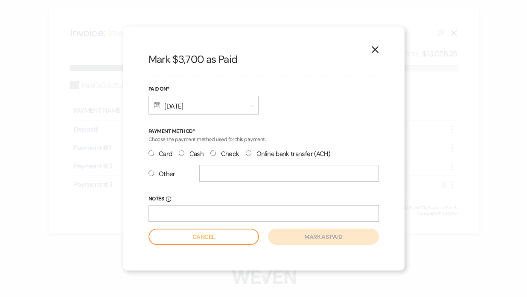
click at [192, 155] on label "Cash" at bounding box center [191, 154] width 25 height 12
click at [184, 155] on input "Cash" at bounding box center [182, 153] width 6 height 6
radio input "true"
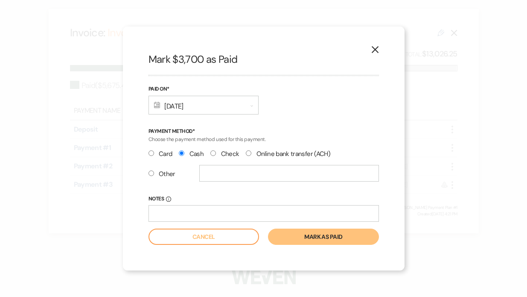
click at [286, 235] on button "Mark as paid" at bounding box center [323, 236] width 111 height 16
